Goal: Information Seeking & Learning: Learn about a topic

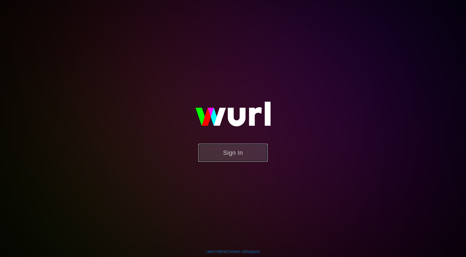
click at [223, 154] on button "Sign In" at bounding box center [232, 153] width 69 height 18
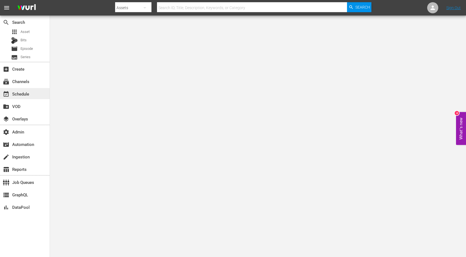
click at [14, 91] on div "event_available Schedule" at bounding box center [15, 93] width 31 height 5
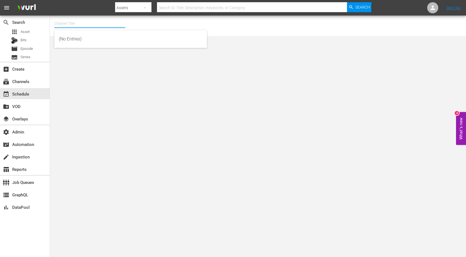
click at [60, 24] on input "text" at bounding box center [89, 23] width 71 height 13
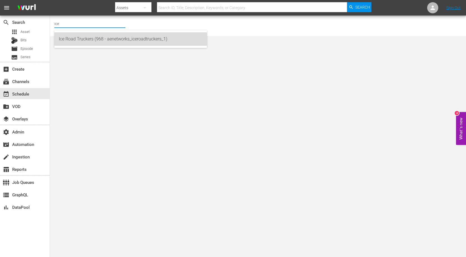
click at [84, 42] on div "Ice Road Truckers (968 - aenetworks_iceroadtruckers_1)" at bounding box center [131, 38] width 144 height 13
type input "Ice Road Truckers (968 - aenetworks_iceroadtruckers_1)"
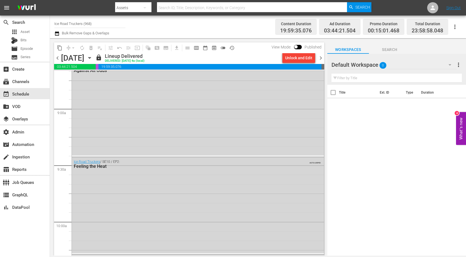
scroll to position [1264, 0]
click at [86, 169] on link "Ice Road Truckers" at bounding box center [87, 169] width 26 height 4
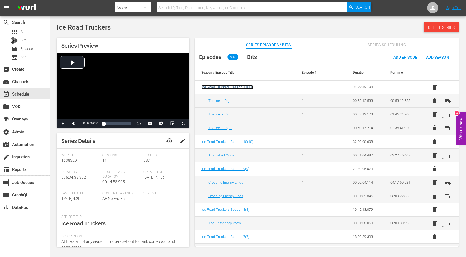
click at [235, 85] on span "Ice Road Truckers Season 11 ( 11 )" at bounding box center [227, 87] width 52 height 4
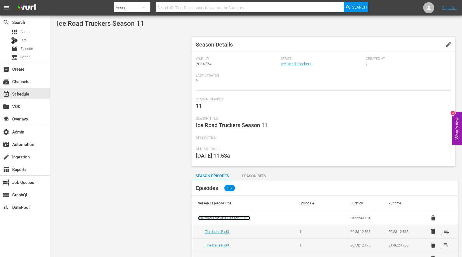
click at [240, 219] on span "Ice Road Truckers Season 11 ( 11 )" at bounding box center [224, 218] width 52 height 4
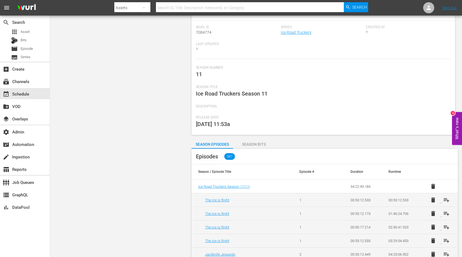
scroll to position [86, 0]
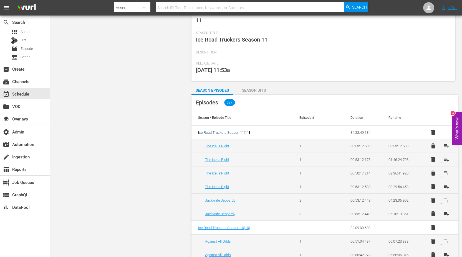
click at [240, 132] on span "Ice Road Truckers Season 11 ( 11 )" at bounding box center [224, 133] width 52 height 4
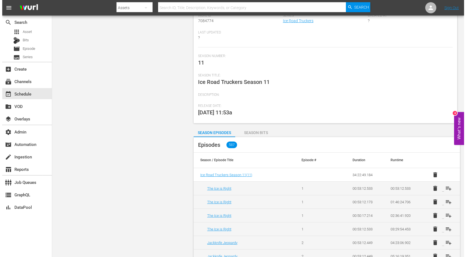
scroll to position [0, 0]
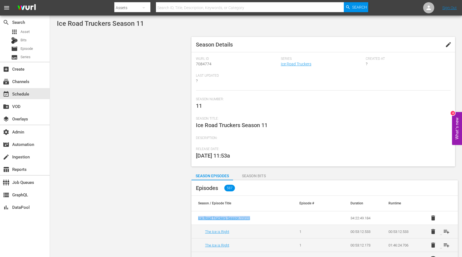
drag, startPoint x: 245, startPoint y: 220, endPoint x: 197, endPoint y: 220, distance: 48.0
click at [197, 220] on td "Ice Road Truckers Season 11 ( 11 )" at bounding box center [241, 219] width 101 height 14
copy span "Ice Road Truckers Season 11 ( 11 )"
click at [26, 49] on span "Episode" at bounding box center [27, 49] width 12 height 6
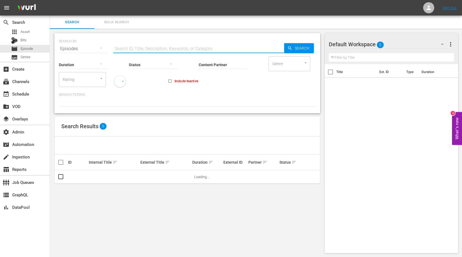
paste input "Ice Road Truckers Season 11 (11)"
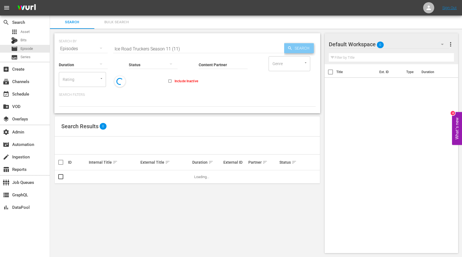
click at [300, 46] on span "Search" at bounding box center [302, 48] width 21 height 10
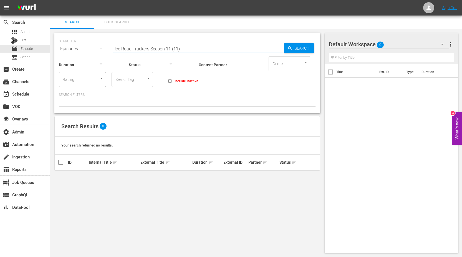
drag, startPoint x: 162, startPoint y: 48, endPoint x: 190, endPoint y: 48, distance: 28.0
click at [190, 48] on input "Ice Road Truckers Season 11 (11)" at bounding box center [198, 48] width 171 height 13
type input "Ice Road Truckers Season"
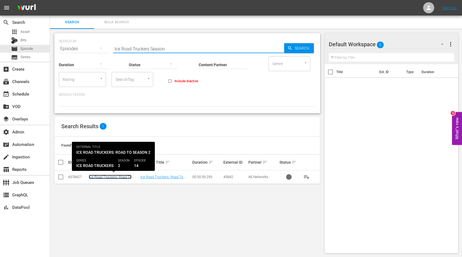
click at [117, 177] on link "Ice Road Truckers: Road To Season 2" at bounding box center [110, 179] width 43 height 8
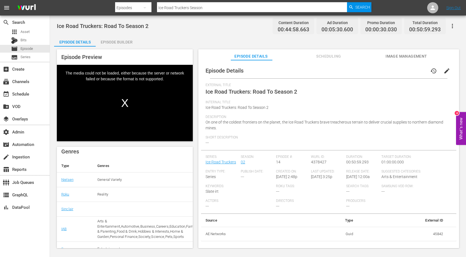
scroll to position [69, 0]
